Goal: Task Accomplishment & Management: Use online tool/utility

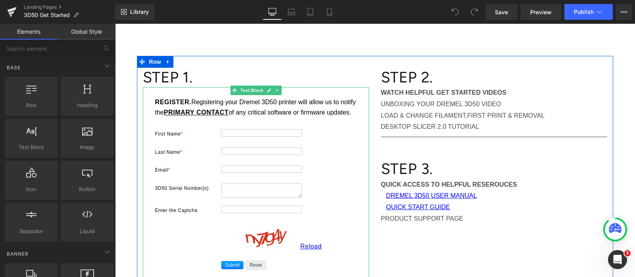
scroll to position [149, 0]
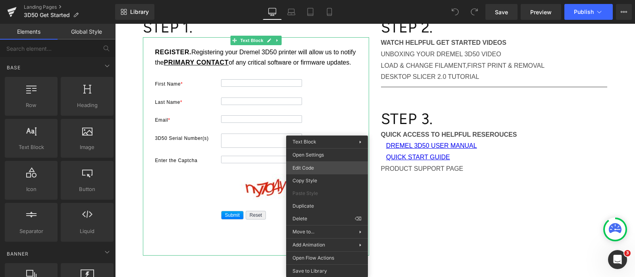
click at [314, 0] on div "You are previewing how the will restyle your page. You can not edit Elements in…" at bounding box center [317, 0] width 635 height 0
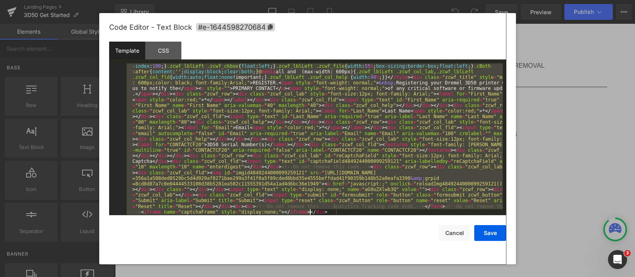
scroll to position [180, 0]
drag, startPoint x: 125, startPoint y: 65, endPoint x: 492, endPoint y: 254, distance: 413.1
click at [492, 254] on div "Code Editor - Text Block #e-1644598270684 Template CSS 1 <!-- Note :- You can m…" at bounding box center [307, 139] width 397 height 252
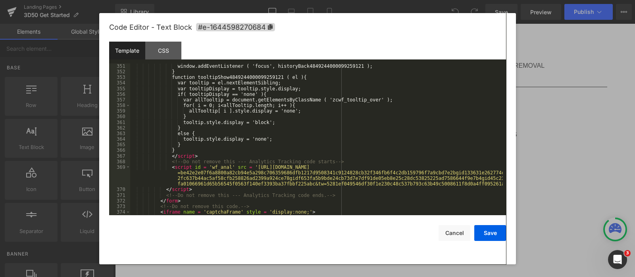
scroll to position [2051, 0]
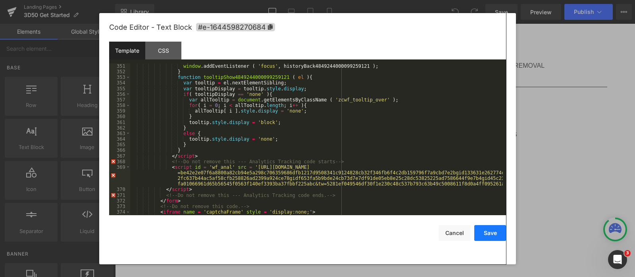
click at [491, 233] on button "Save" at bounding box center [490, 233] width 32 height 16
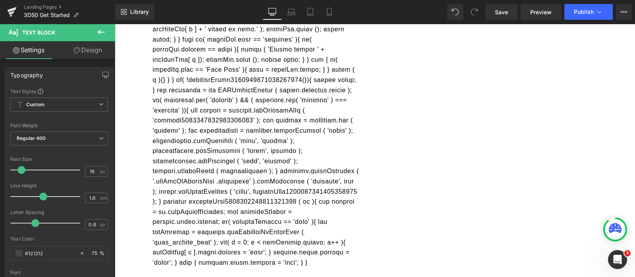
scroll to position [707, 0]
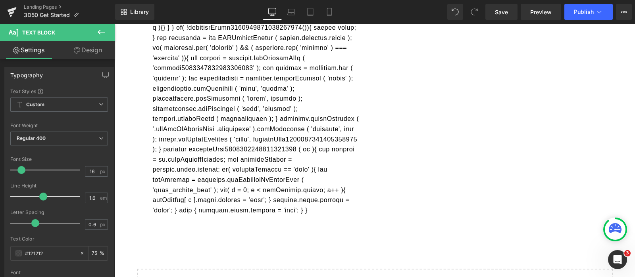
drag, startPoint x: 148, startPoint y: 121, endPoint x: 329, endPoint y: 213, distance: 203.0
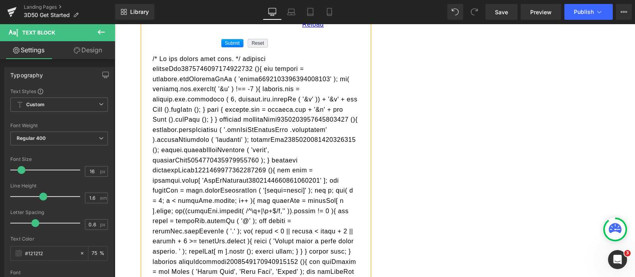
scroll to position [211, 0]
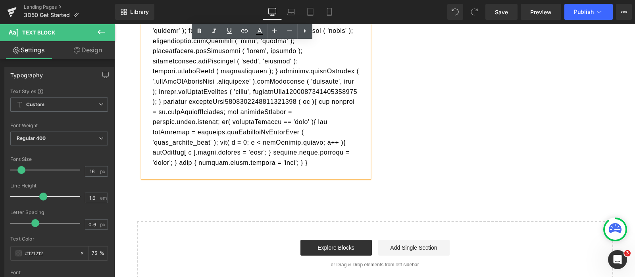
scroll to position [761, 0]
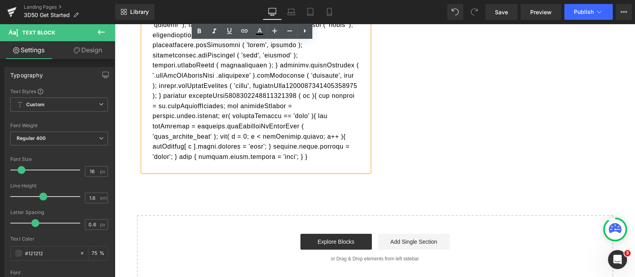
drag, startPoint x: 150, startPoint y: 159, endPoint x: 182, endPoint y: 159, distance: 32.1
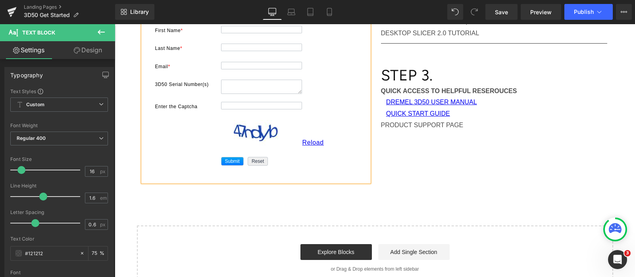
scroll to position [93, 0]
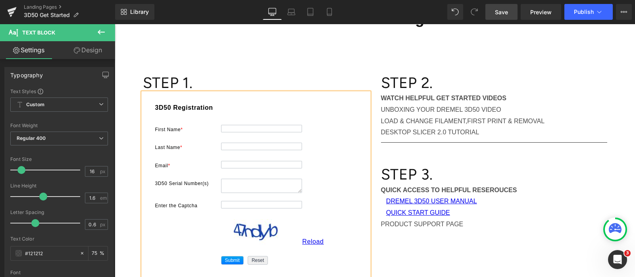
click at [500, 12] on span "Save" at bounding box center [501, 12] width 13 height 8
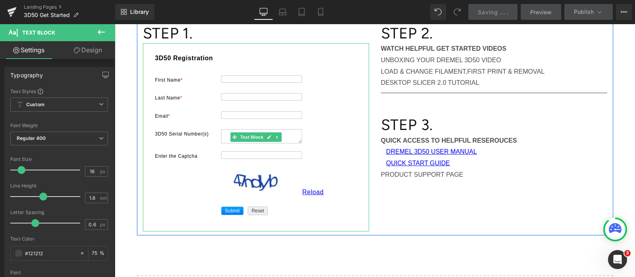
scroll to position [44, 0]
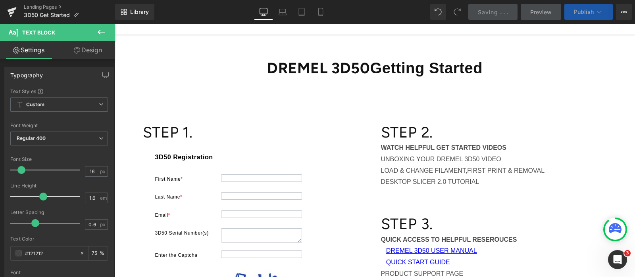
click at [581, 7] on button "Publish" at bounding box center [588, 12] width 48 height 16
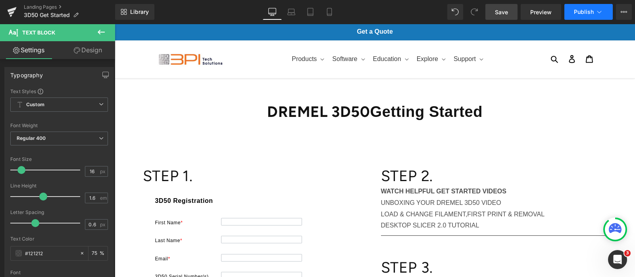
click at [575, 10] on span "Publish" at bounding box center [584, 12] width 20 height 6
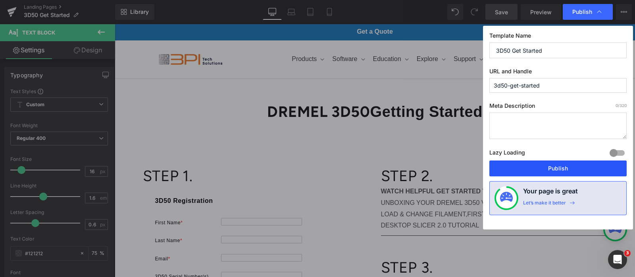
click at [559, 173] on button "Publish" at bounding box center [557, 169] width 137 height 16
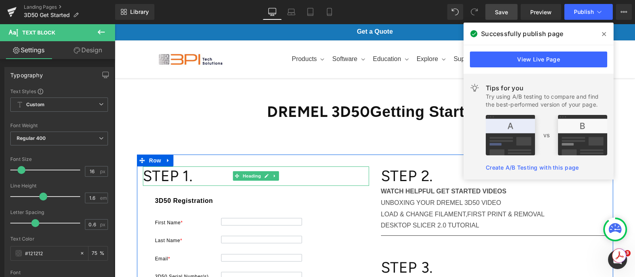
scroll to position [99, 0]
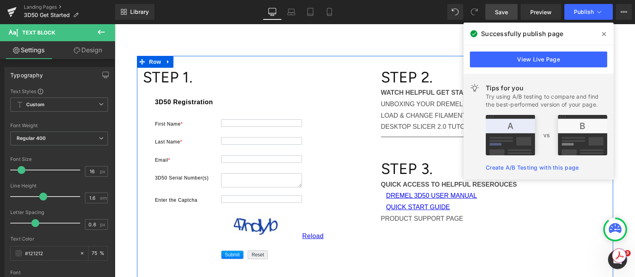
click at [329, 147] on div "Last Name *" at bounding box center [256, 141] width 206 height 12
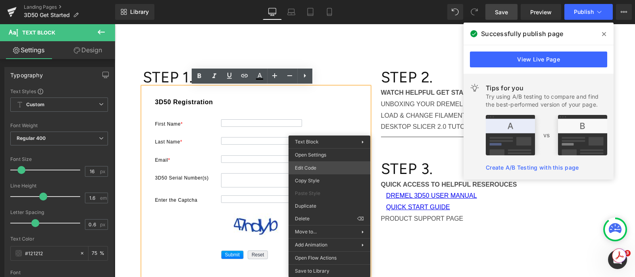
click at [319, 0] on div "You are previewing how the will restyle your page. You can not edit Elements in…" at bounding box center [317, 0] width 635 height 0
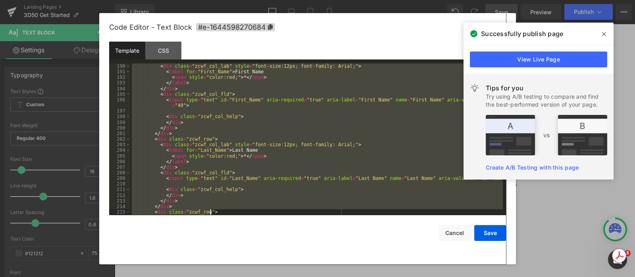
scroll to position [1405, 0]
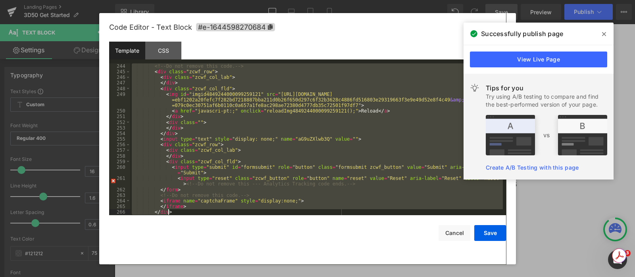
drag, startPoint x: 133, startPoint y: 66, endPoint x: 315, endPoint y: 250, distance: 259.5
click at [315, 250] on div "Code Editor - Text Block #e-1644598270684 Template CSS 244 245 246 247 248 249 …" at bounding box center [307, 139] width 397 height 252
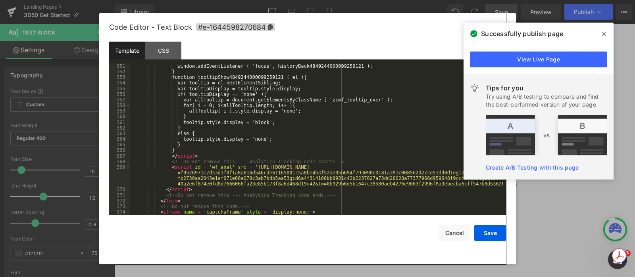
scroll to position [2046, 0]
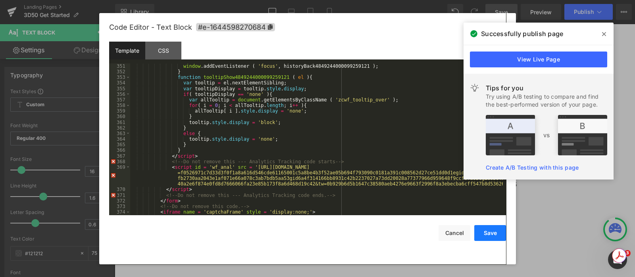
click at [498, 235] on button "Save" at bounding box center [490, 233] width 32 height 16
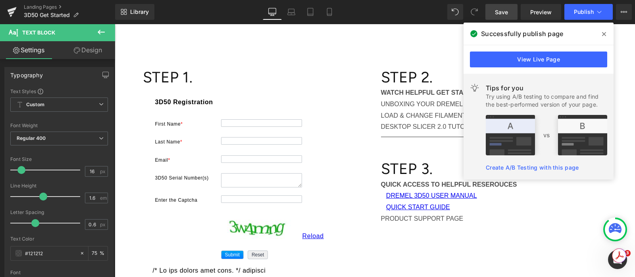
click at [603, 33] on icon at bounding box center [604, 34] width 4 height 4
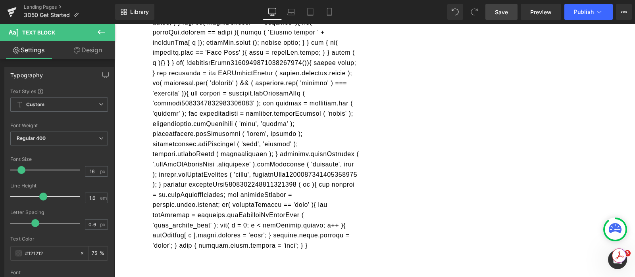
scroll to position [743, 0]
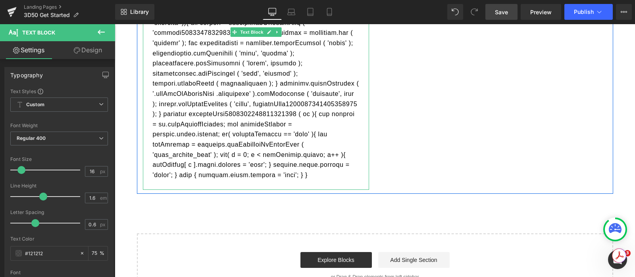
drag, startPoint x: 146, startPoint y: 171, endPoint x: 306, endPoint y: 183, distance: 160.4
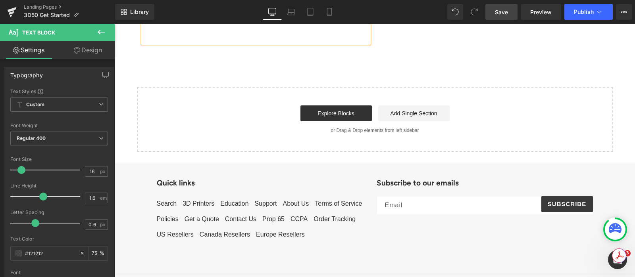
scroll to position [192, 0]
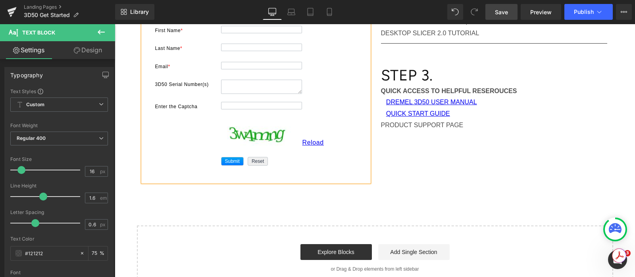
click at [502, 10] on span "Save" at bounding box center [501, 12] width 13 height 8
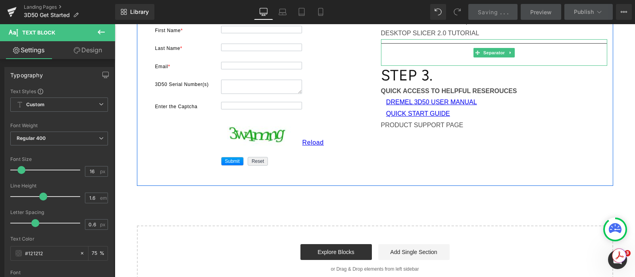
scroll to position [93, 0]
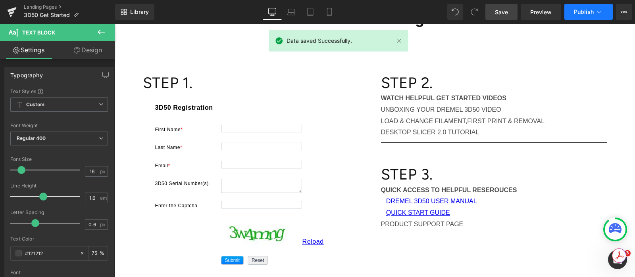
click at [590, 11] on span "Publish" at bounding box center [584, 12] width 20 height 6
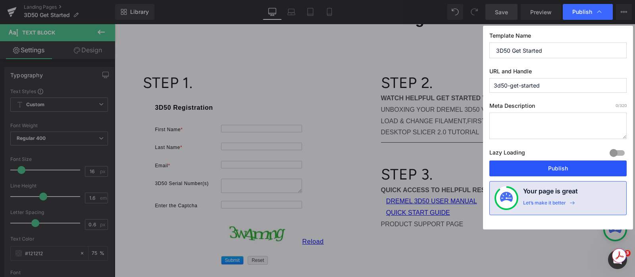
click at [582, 167] on button "Publish" at bounding box center [557, 169] width 137 height 16
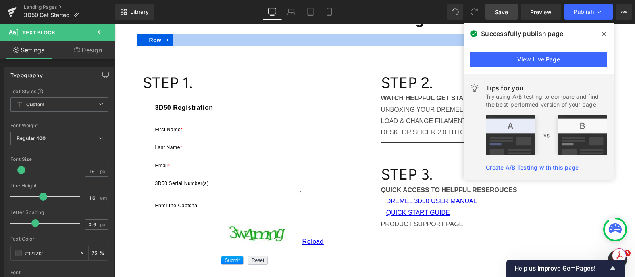
click at [403, 44] on div at bounding box center [375, 40] width 476 height 12
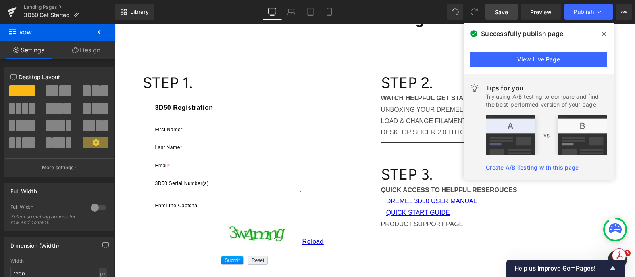
click at [603, 31] on icon at bounding box center [604, 34] width 4 height 6
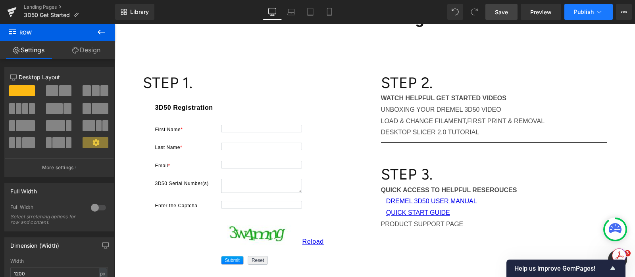
click at [581, 11] on span "Publish" at bounding box center [584, 12] width 20 height 6
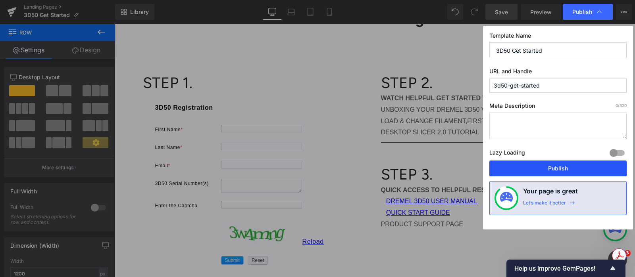
click at [546, 168] on button "Publish" at bounding box center [557, 169] width 137 height 16
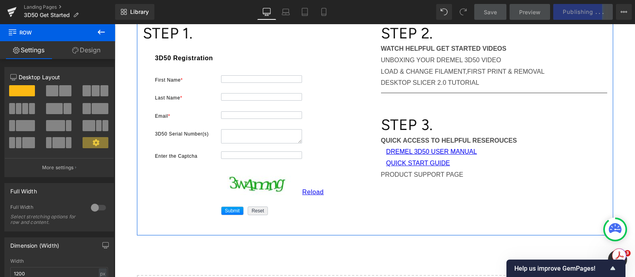
scroll to position [0, 0]
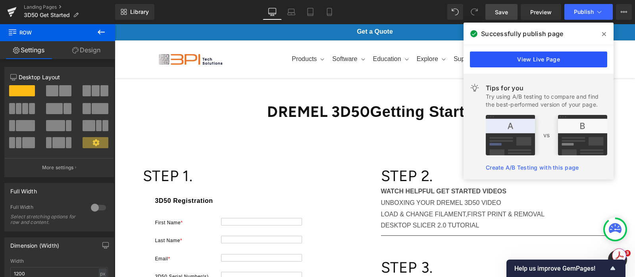
click at [546, 62] on link "View Live Page" at bounding box center [538, 60] width 137 height 16
